Goal: Check status: Check status

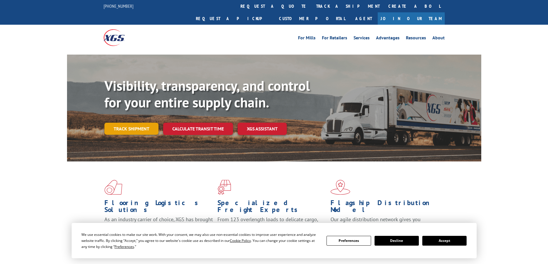
click at [131, 123] on link "Track shipment" at bounding box center [131, 129] width 54 height 12
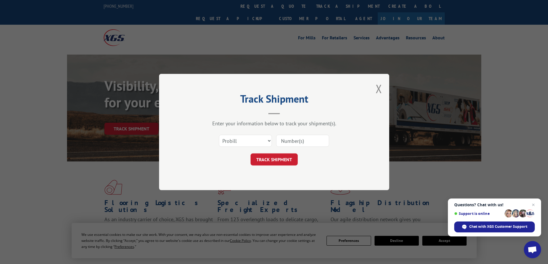
click at [300, 142] on input at bounding box center [302, 141] width 53 height 12
paste input "17259182"
type input "17259182"
click at [292, 159] on button "TRACK SHIPMENT" at bounding box center [274, 160] width 47 height 12
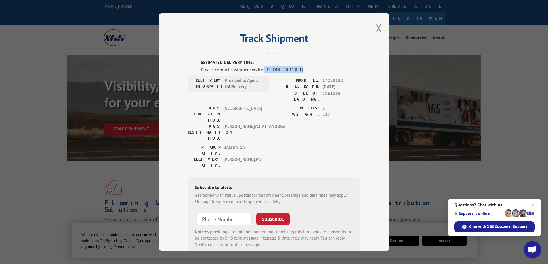
drag, startPoint x: 293, startPoint y: 69, endPoint x: 264, endPoint y: 70, distance: 28.8
click at [262, 69] on div "Please contact customer service: [PHONE_NUMBER]." at bounding box center [281, 69] width 160 height 7
copy div "[PHONE_NUMBER]"
drag, startPoint x: 377, startPoint y: 27, endPoint x: 280, endPoint y: 30, distance: 97.3
click at [377, 27] on button "Close modal" at bounding box center [379, 27] width 6 height 15
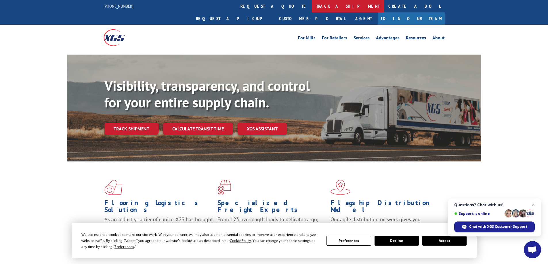
click at [312, 8] on link "track a shipment" at bounding box center [348, 6] width 72 height 12
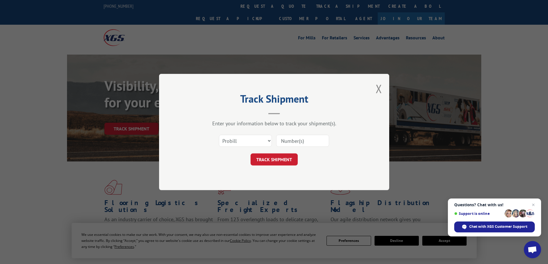
paste input "17259182"
type input "17259182"
click at [280, 161] on button "TRACK SHIPMENT" at bounding box center [274, 160] width 47 height 12
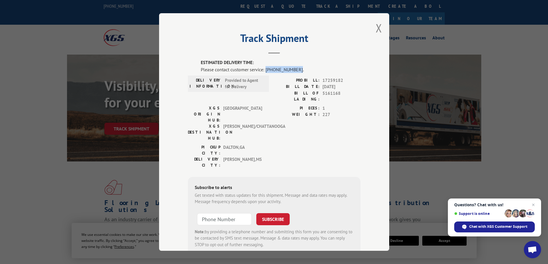
drag, startPoint x: 293, startPoint y: 70, endPoint x: 264, endPoint y: 70, distance: 29.4
click at [264, 70] on div "Please contact customer service: [PHONE_NUMBER]." at bounding box center [281, 69] width 160 height 7
copy div "[PHONE_NUMBER]"
click at [378, 28] on button "Close modal" at bounding box center [379, 27] width 6 height 15
